Goal: Task Accomplishment & Management: Manage account settings

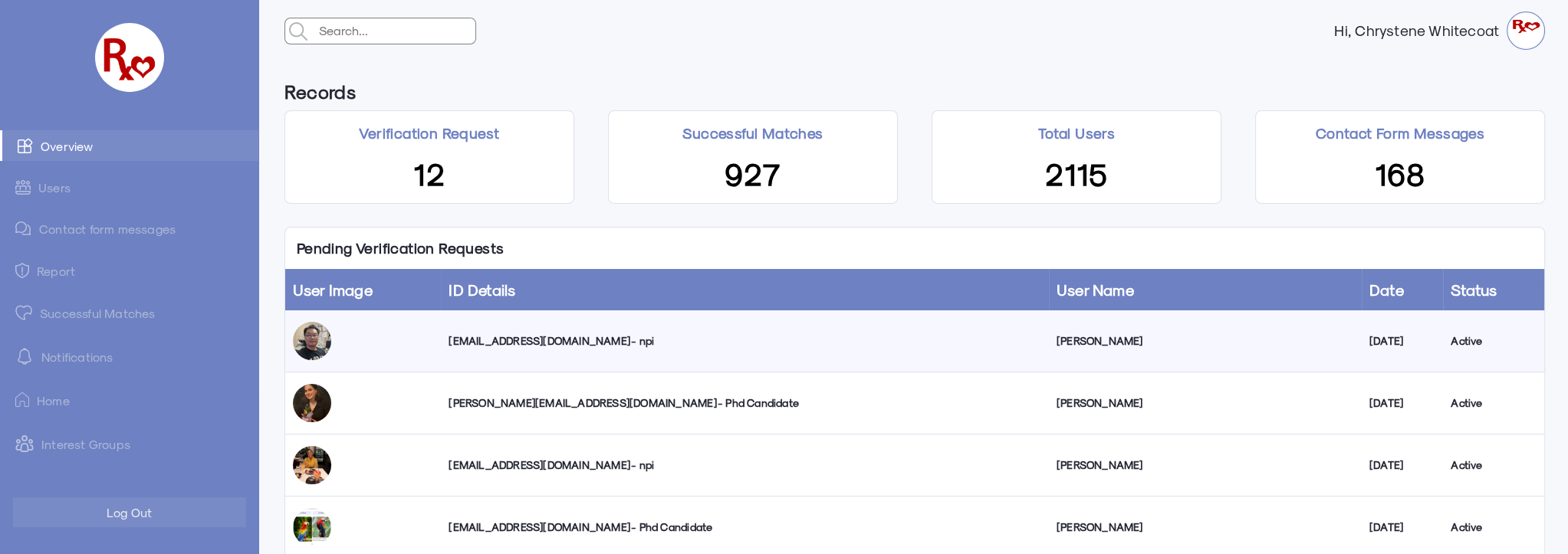
click at [494, 340] on div "errandall991@gmail.com - npi" at bounding box center [744, 340] width 591 height 15
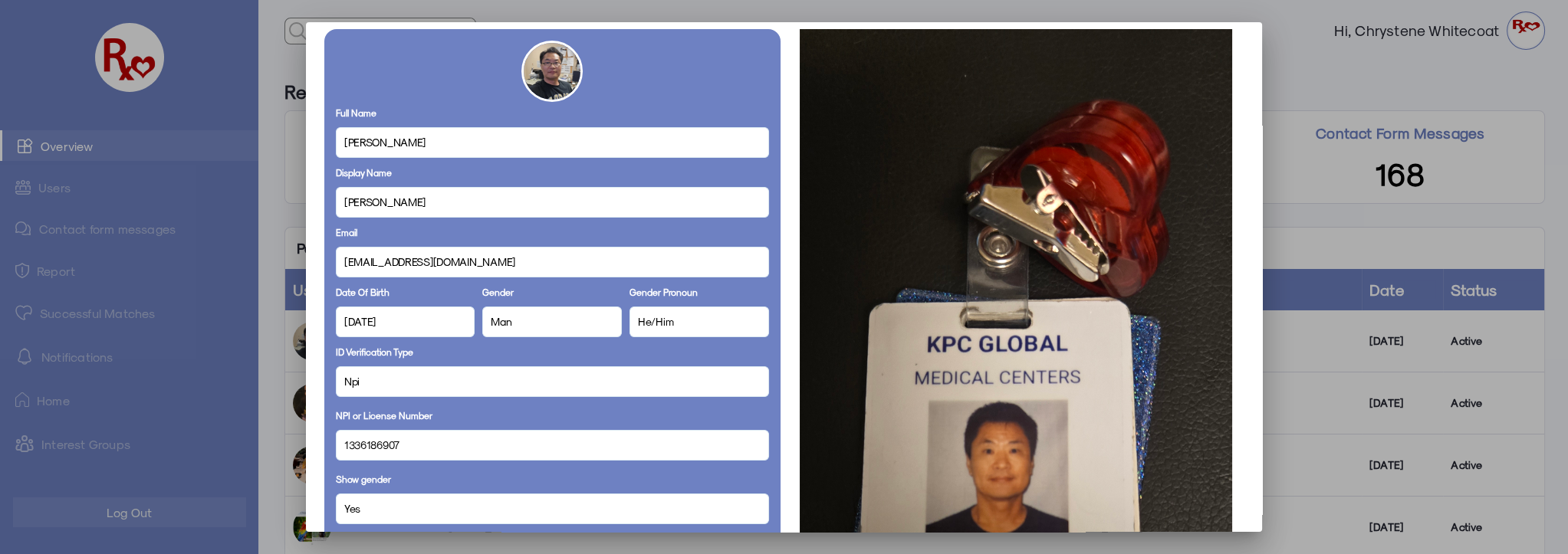
scroll to position [83, 0]
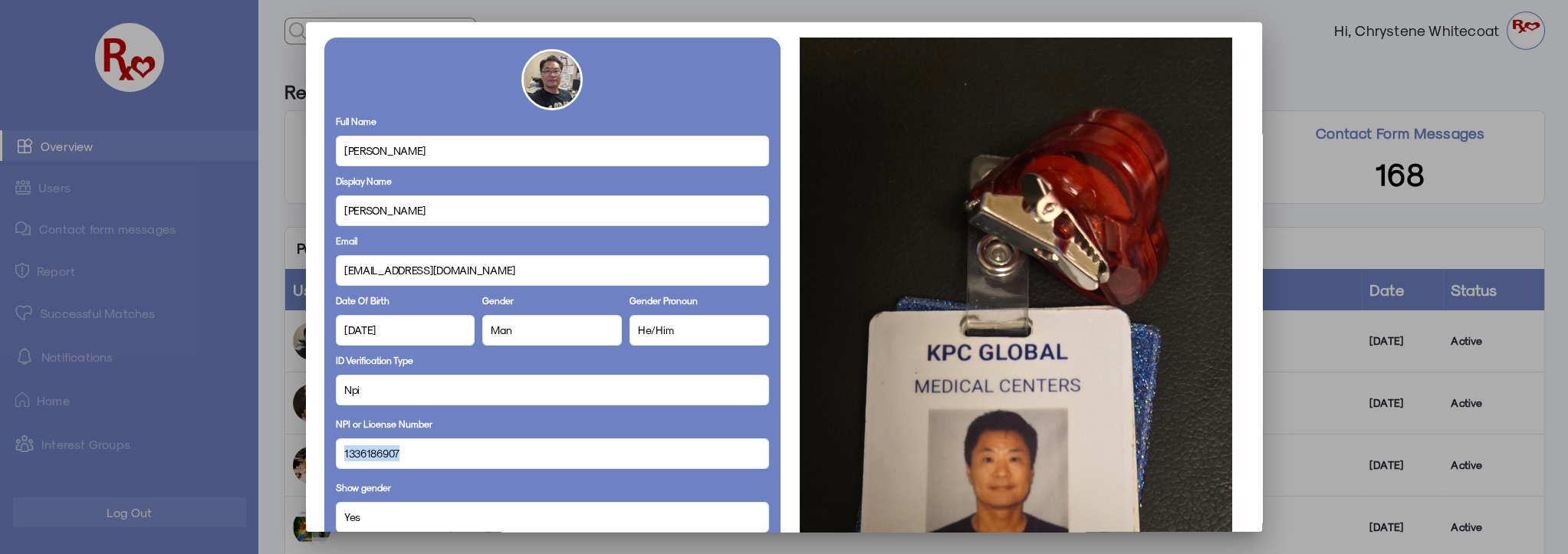
drag, startPoint x: 401, startPoint y: 453, endPoint x: 335, endPoint y: 462, distance: 66.6
click at [336, 462] on div "1336186907" at bounding box center [552, 453] width 433 height 30
copy span "1336186907"
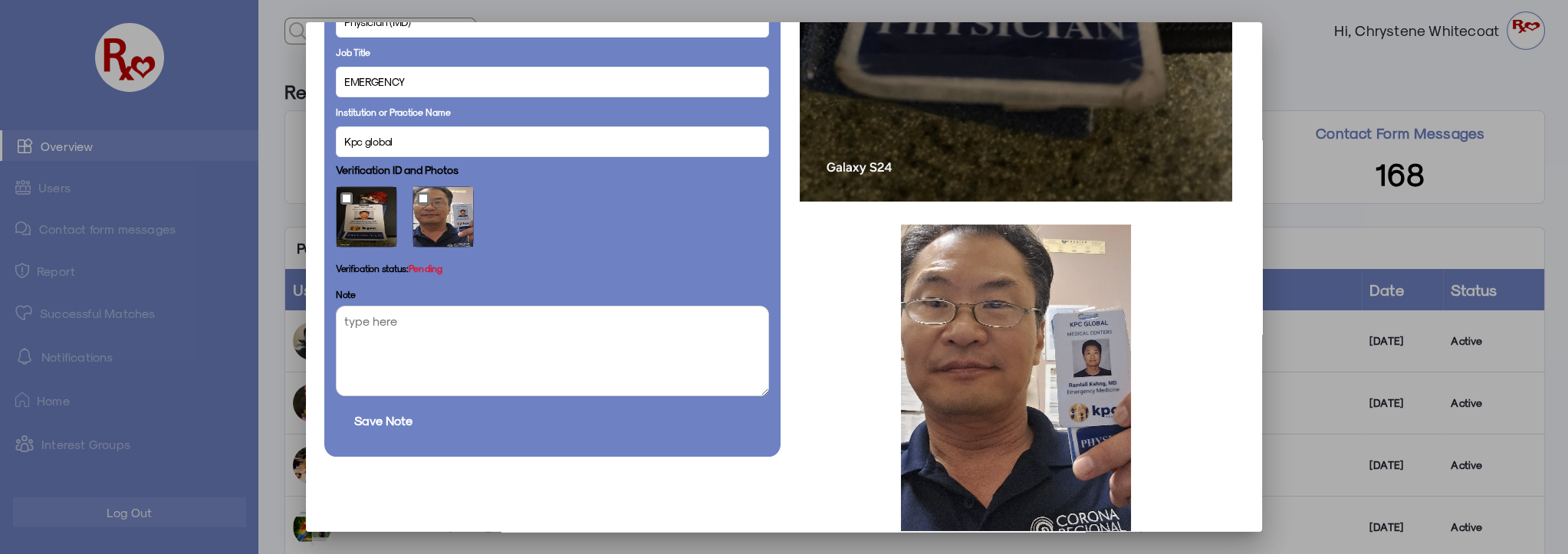
scroll to position [926, 0]
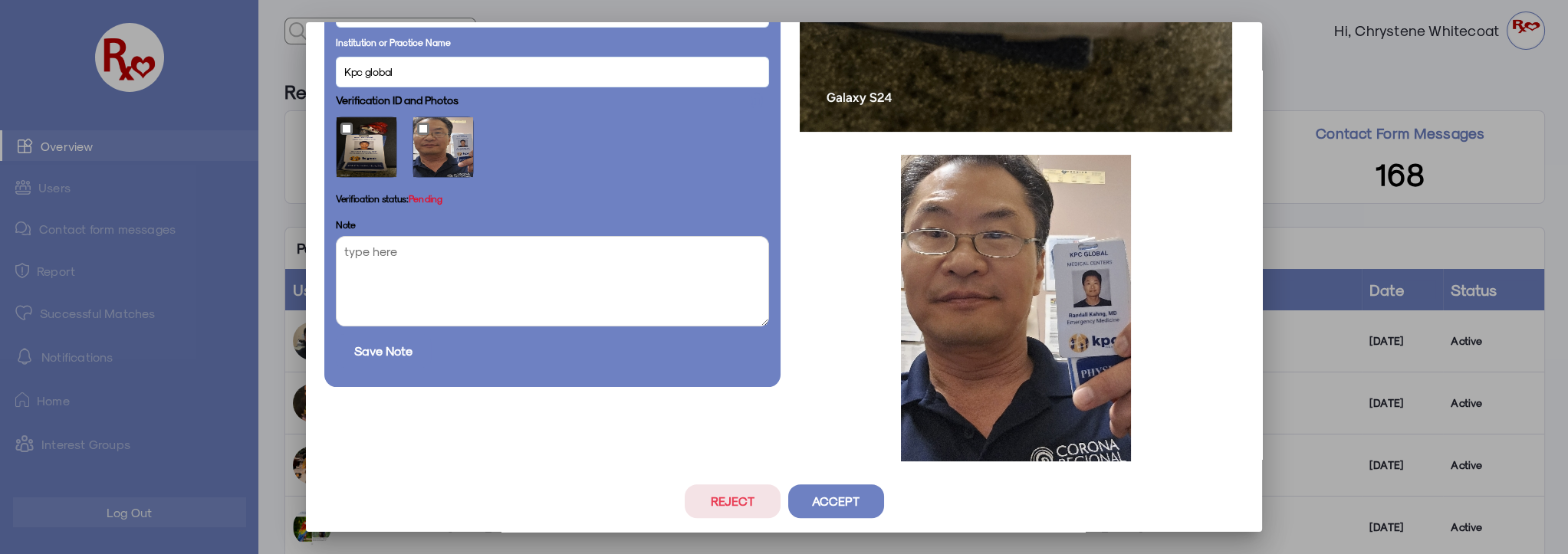
click at [816, 498] on button "Accept" at bounding box center [836, 501] width 96 height 34
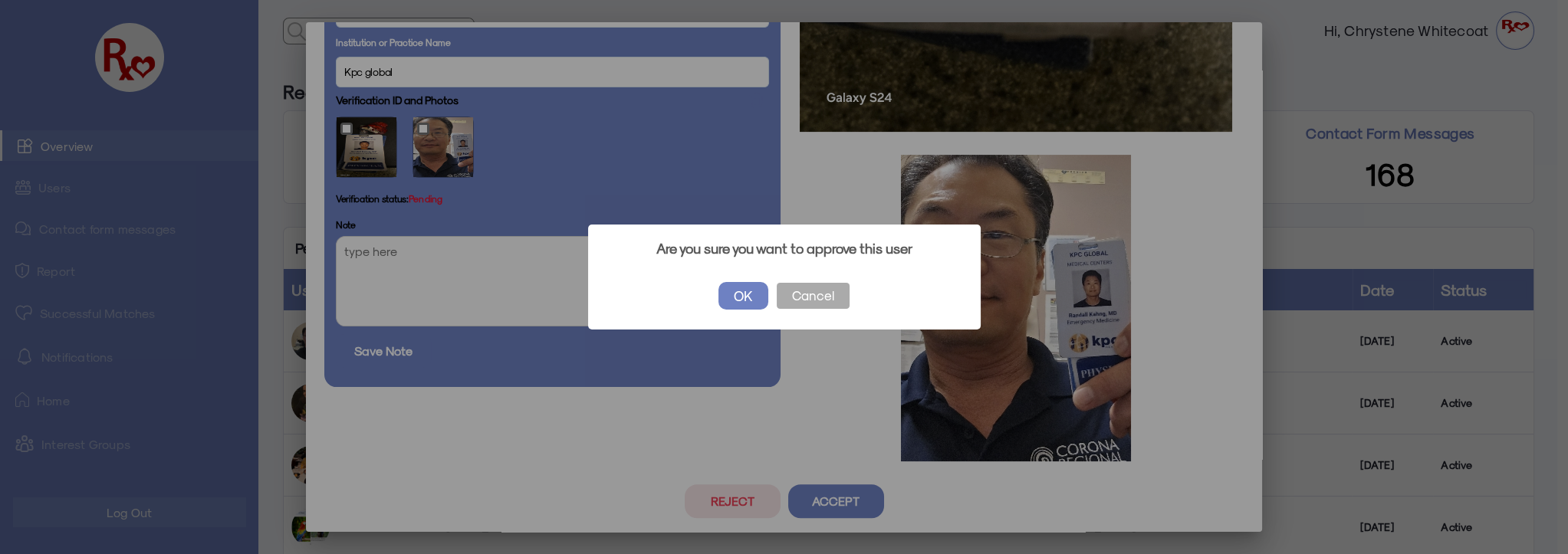
click at [734, 290] on button "OK" at bounding box center [743, 295] width 50 height 28
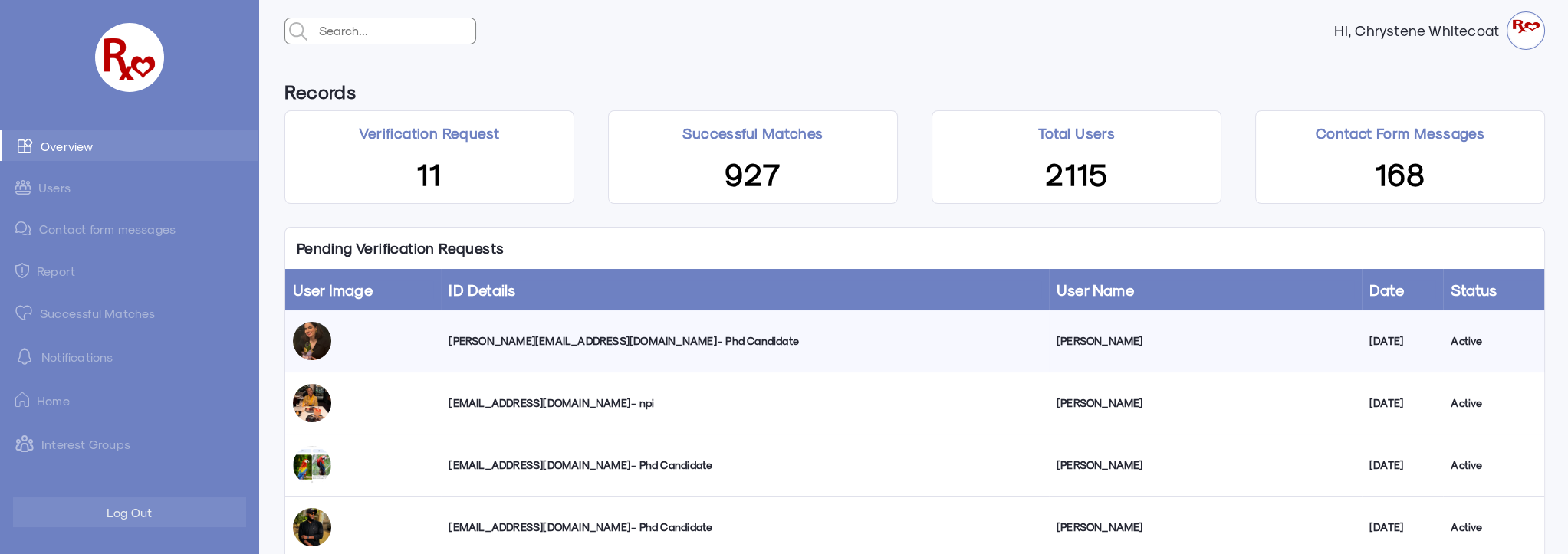
click at [494, 335] on div "[PERSON_NAME][EMAIL_ADDRESS][DOMAIN_NAME] - Phd Candidate" at bounding box center [744, 340] width 591 height 15
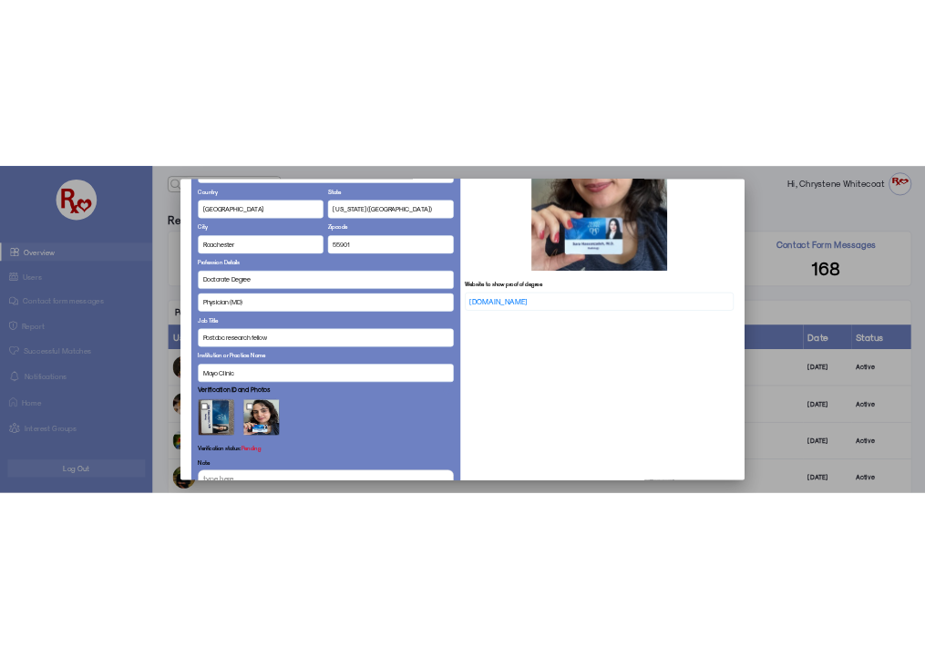
scroll to position [0, 0]
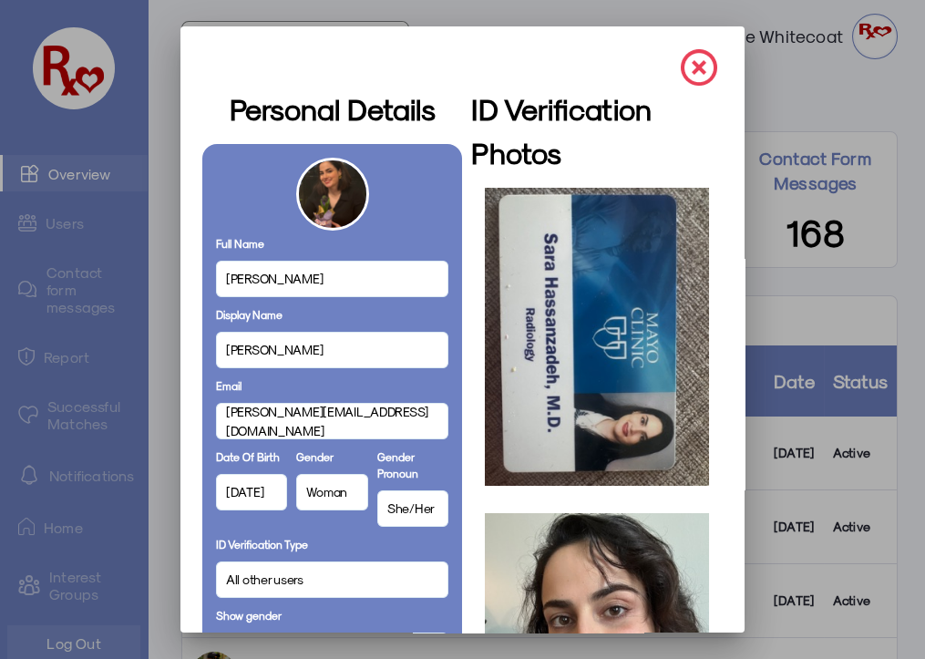
drag, startPoint x: 252, startPoint y: 274, endPoint x: 329, endPoint y: 272, distance: 77.5
click at [329, 272] on div "[PERSON_NAME]" at bounding box center [332, 279] width 233 height 36
copy span "Hassanzadeh"
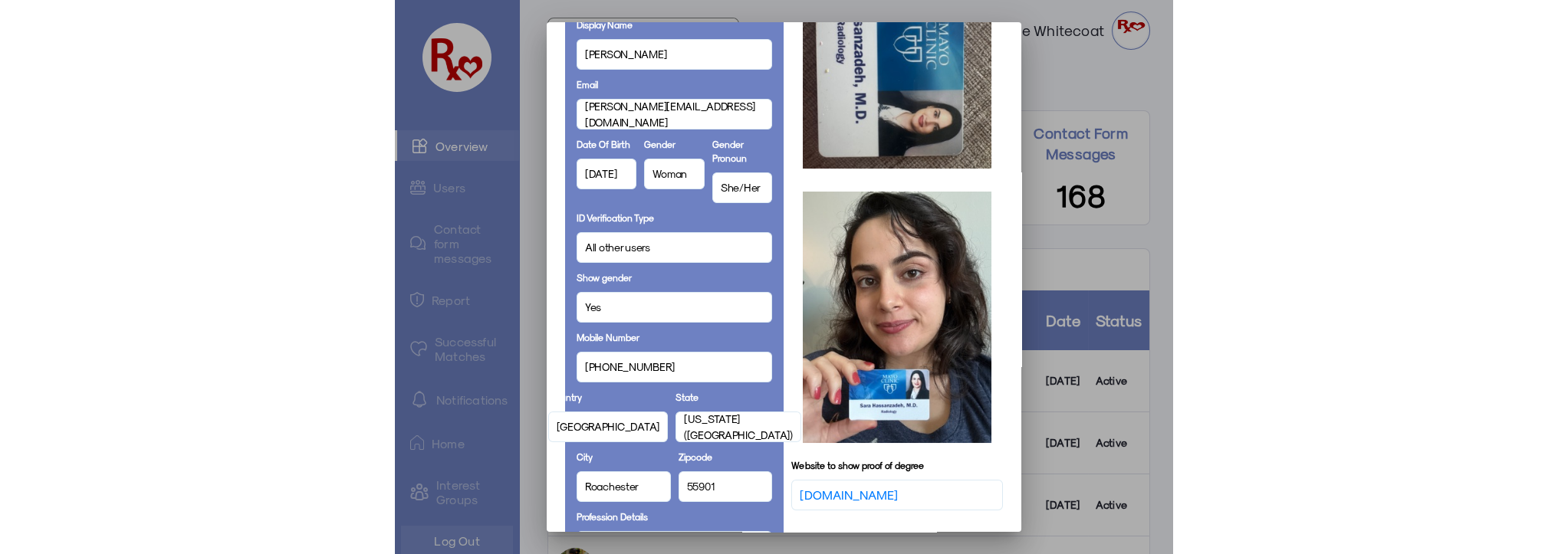
scroll to position [30, 0]
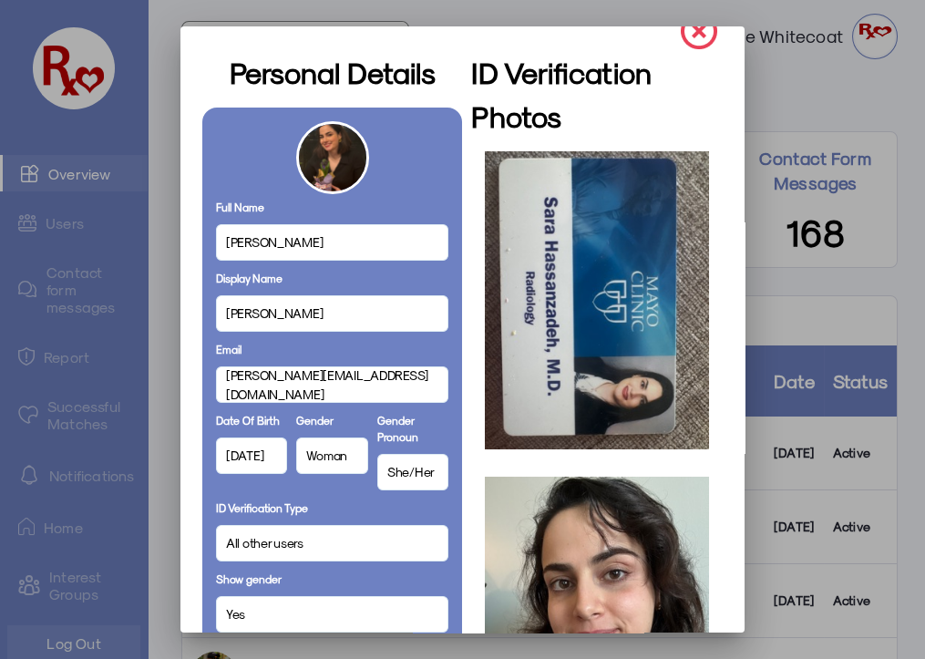
click at [252, 240] on span "[PERSON_NAME]" at bounding box center [274, 241] width 97 height 19
drag, startPoint x: 252, startPoint y: 240, endPoint x: 317, endPoint y: 240, distance: 65.6
click at [317, 240] on span "[PERSON_NAME]" at bounding box center [274, 241] width 97 height 19
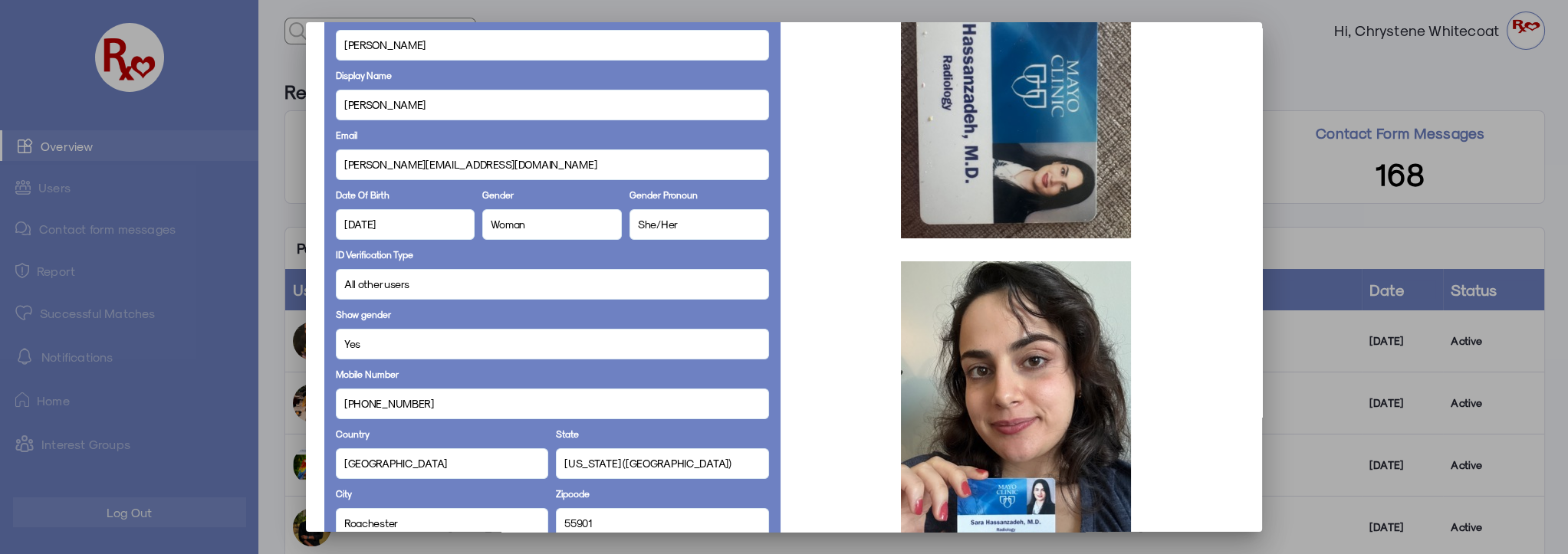
scroll to position [0, 0]
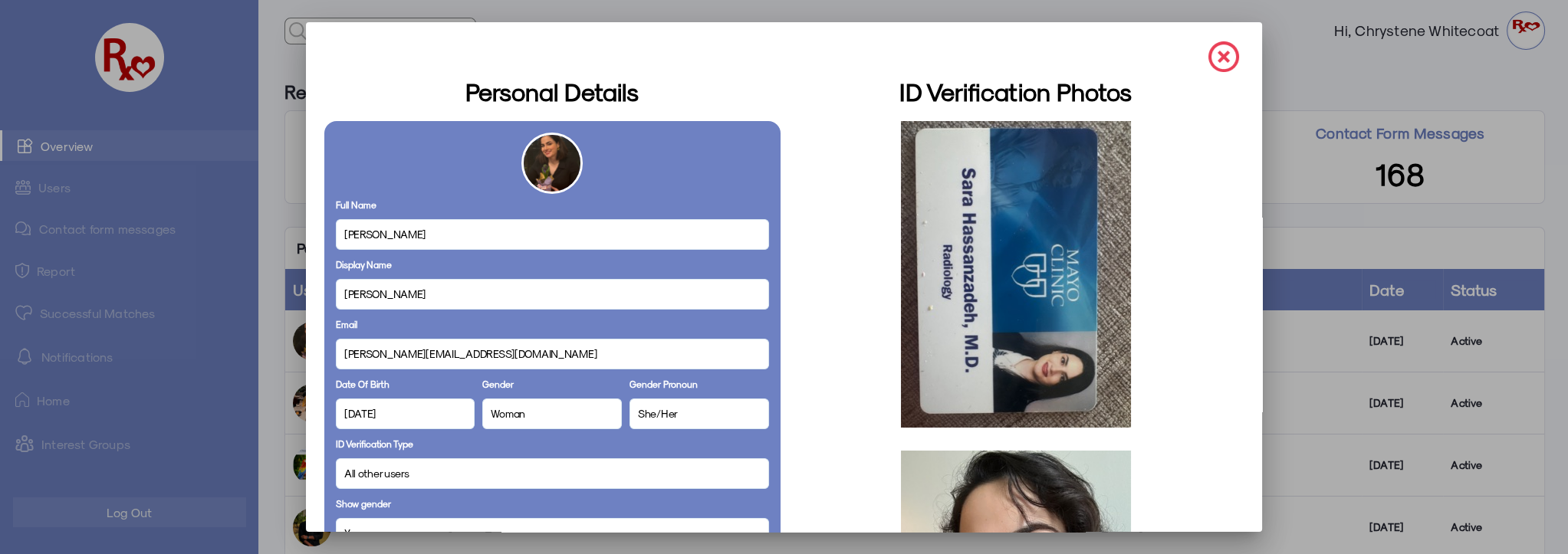
click at [1218, 56] on img at bounding box center [1223, 56] width 30 height 30
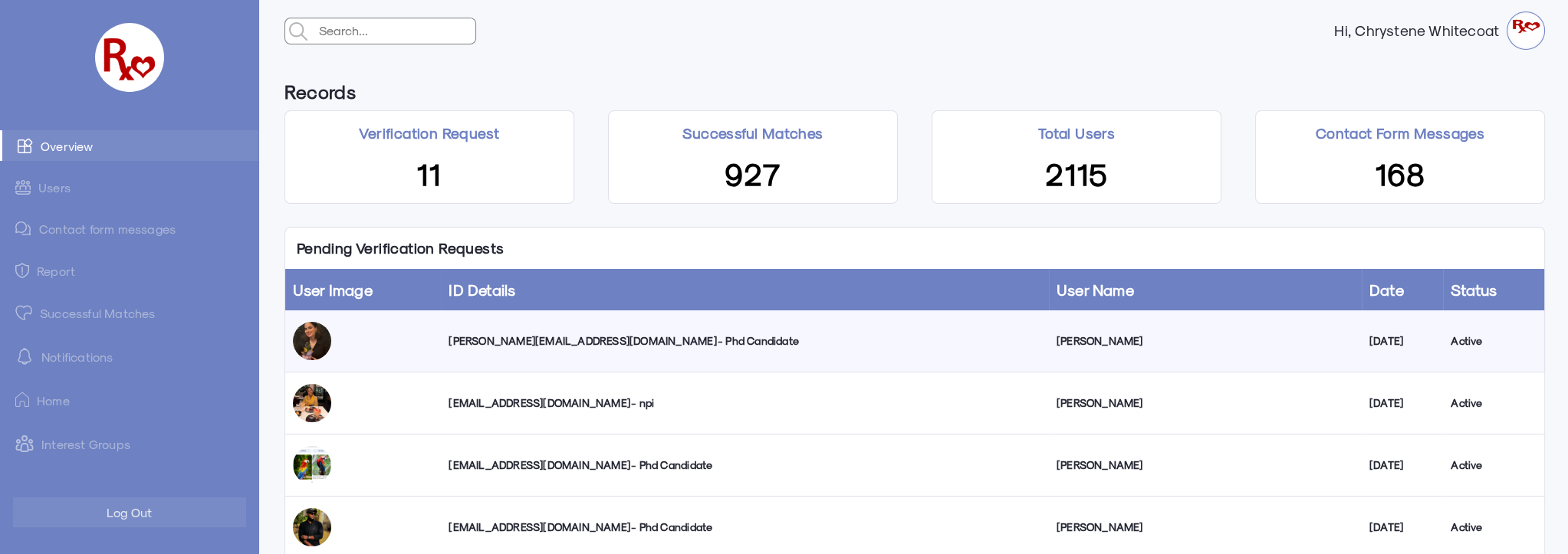
click at [82, 314] on link "Successful Matches" at bounding box center [129, 313] width 258 height 30
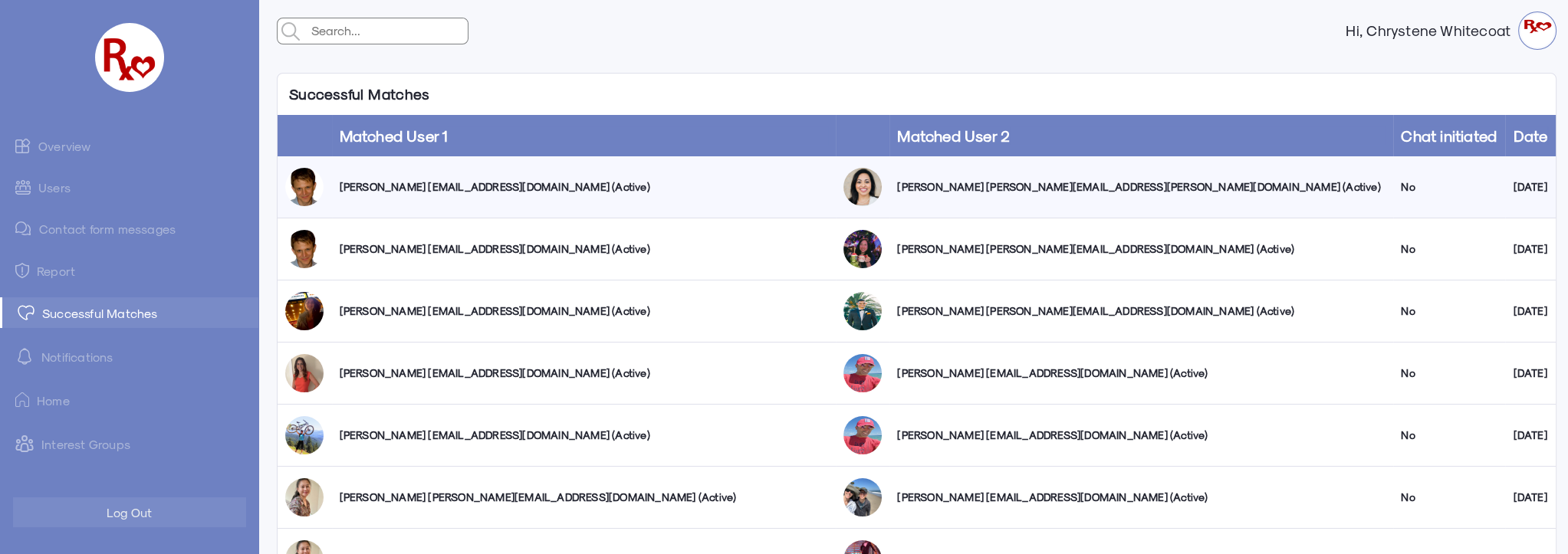
click at [53, 187] on link "Users" at bounding box center [129, 187] width 258 height 30
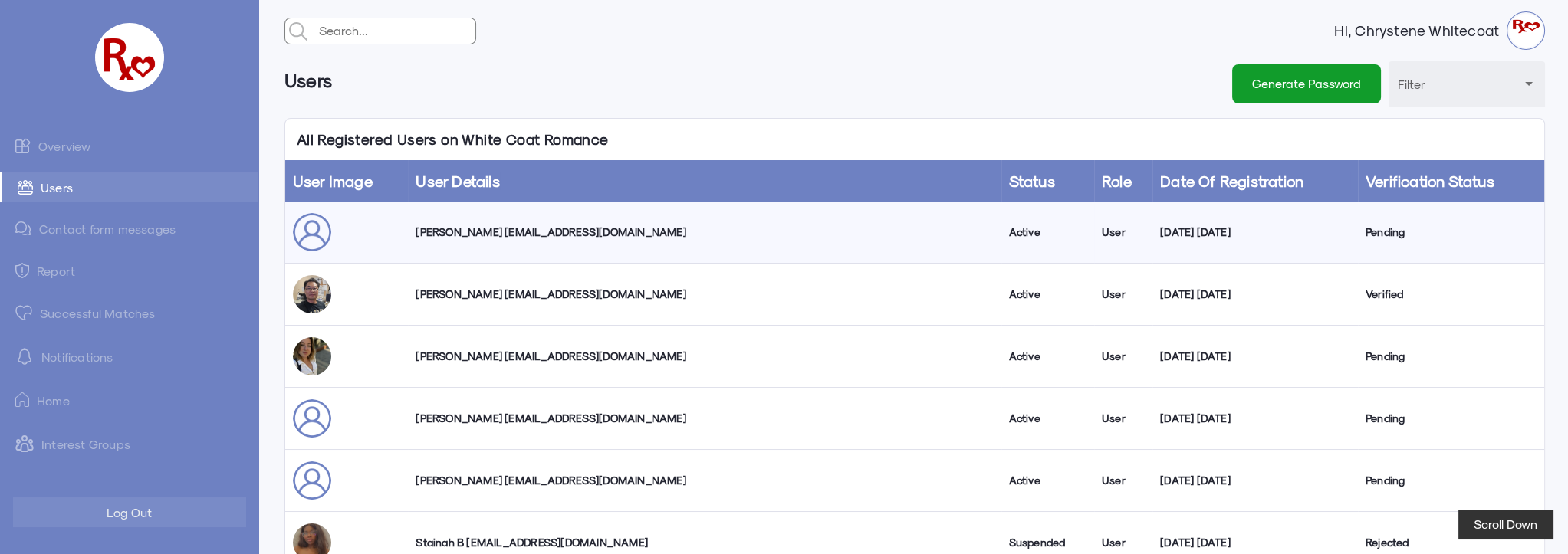
click at [82, 148] on link "Overview" at bounding box center [129, 145] width 258 height 30
